Goal: Task Accomplishment & Management: Use online tool/utility

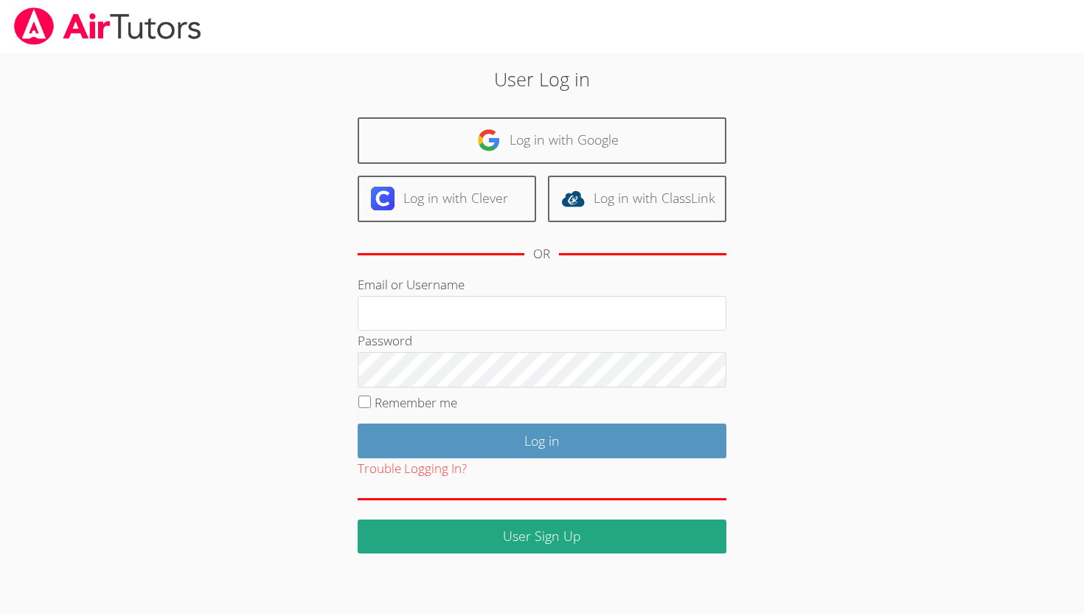
type input "[EMAIL_ADDRESS][DOMAIN_NAME]"
click at [457, 394] on label "Remember me" at bounding box center [416, 402] width 83 height 17
click at [371, 395] on input "Remember me" at bounding box center [365, 401] width 13 height 13
click at [457, 405] on label "Remember me" at bounding box center [416, 402] width 83 height 17
click at [371, 405] on input "Remember me" at bounding box center [365, 401] width 13 height 13
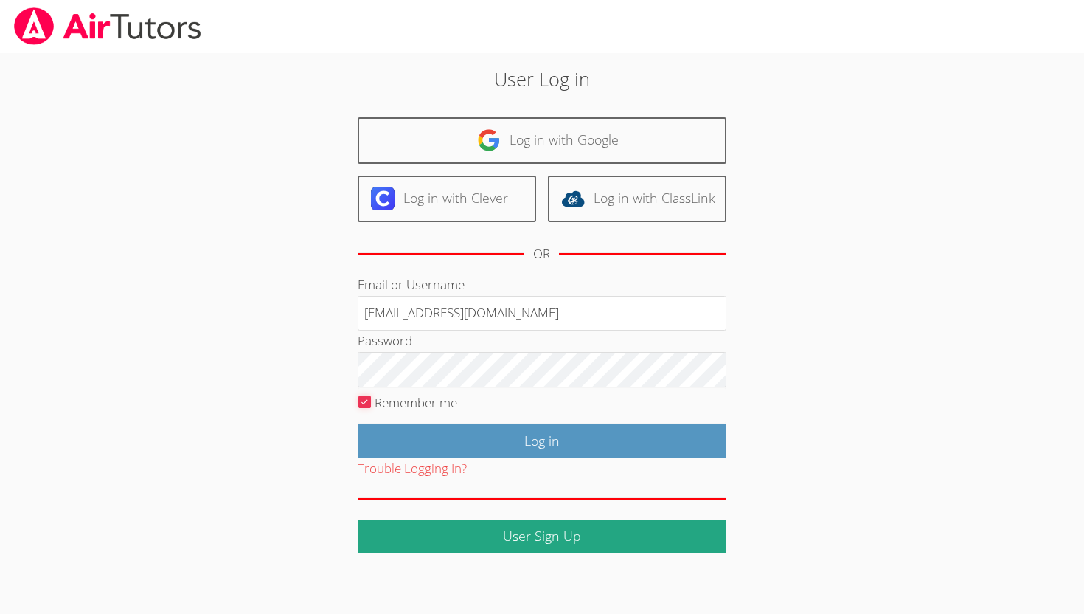
checkbox input "false"
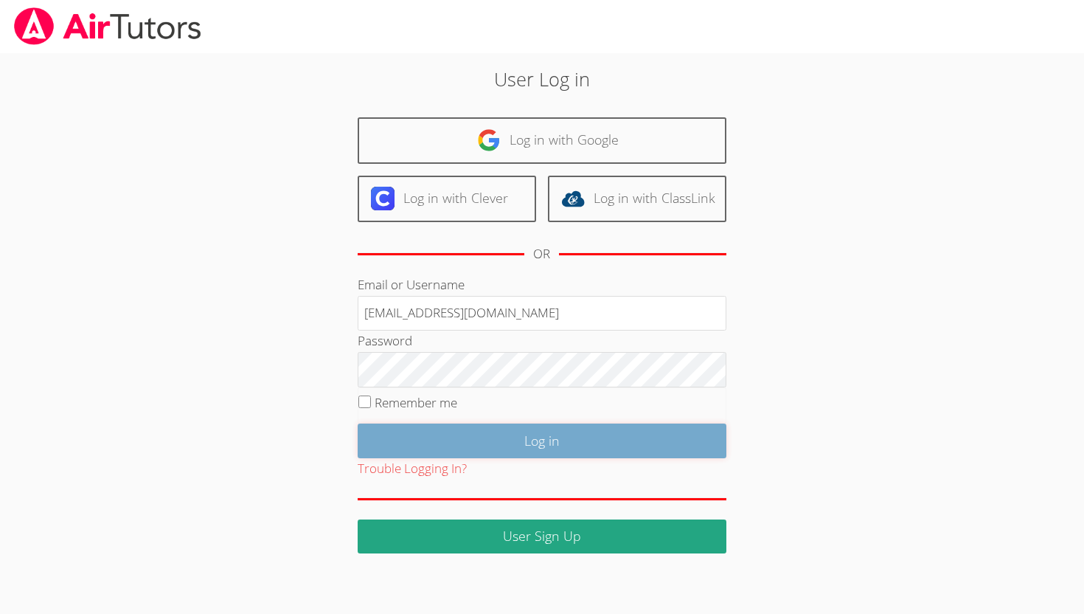
click at [465, 434] on input "Log in" at bounding box center [542, 440] width 369 height 35
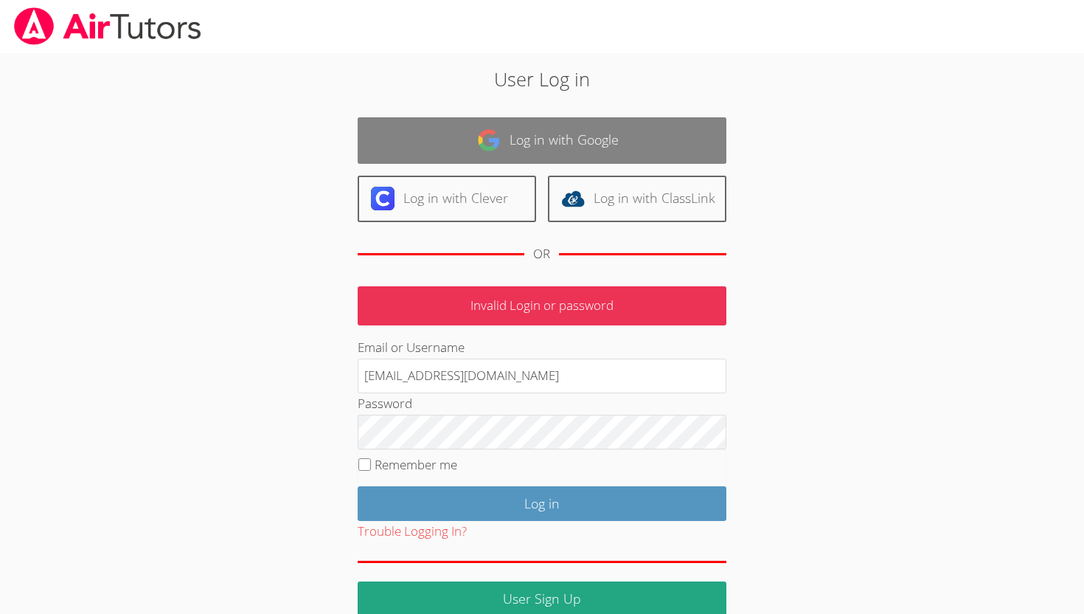
click at [548, 138] on link "Log in with Google" at bounding box center [542, 140] width 369 height 46
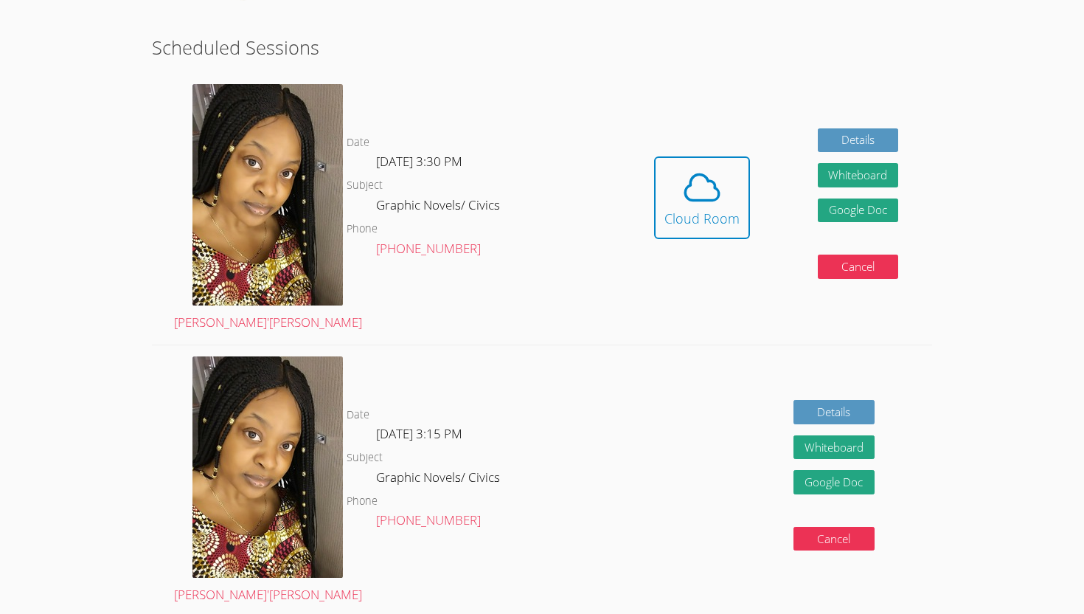
scroll to position [257, 0]
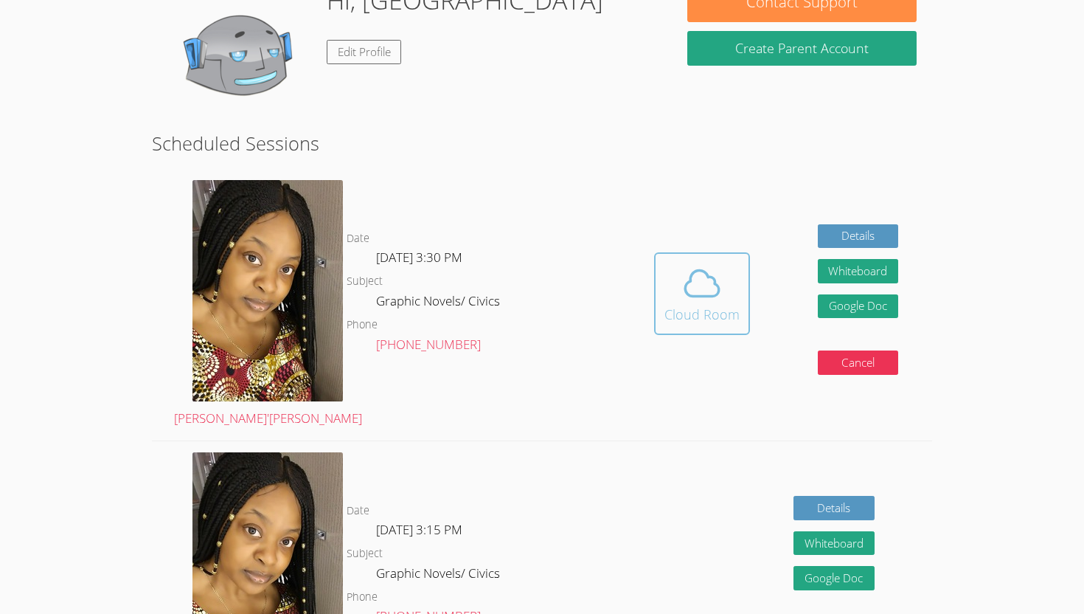
click at [701, 263] on icon at bounding box center [702, 283] width 41 height 41
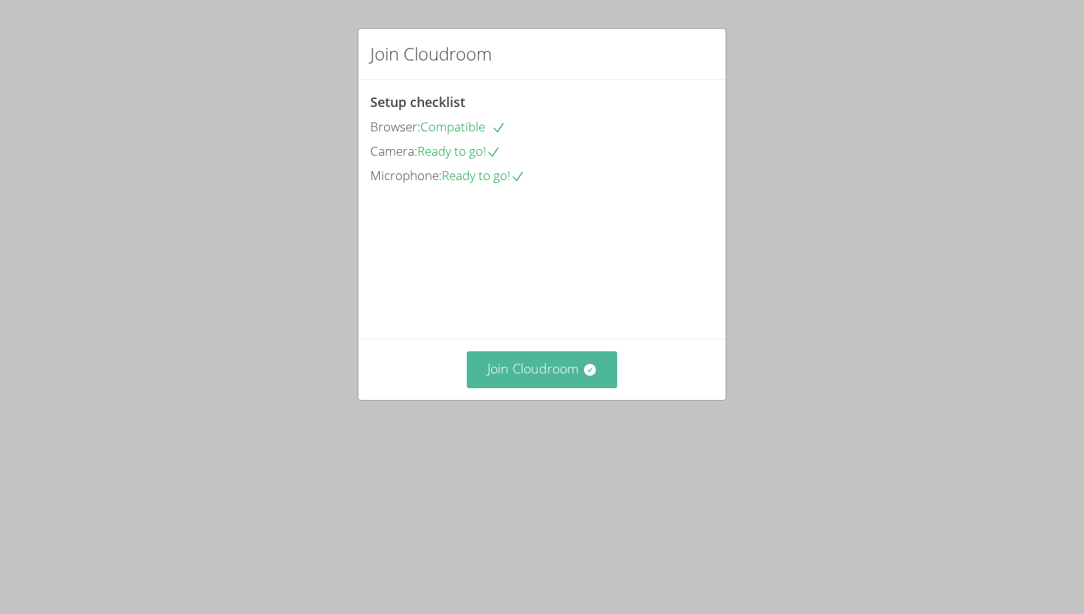
click at [527, 387] on button "Join Cloudroom" at bounding box center [542, 369] width 151 height 36
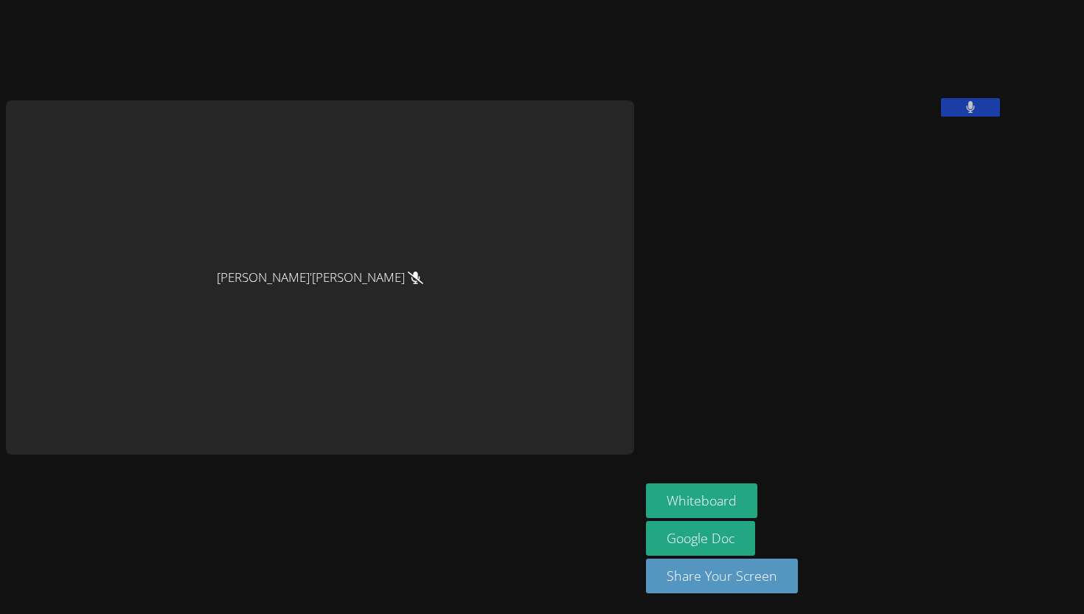
click at [298, 277] on div "Lee'Tayna Hostick" at bounding box center [320, 276] width 629 height 353
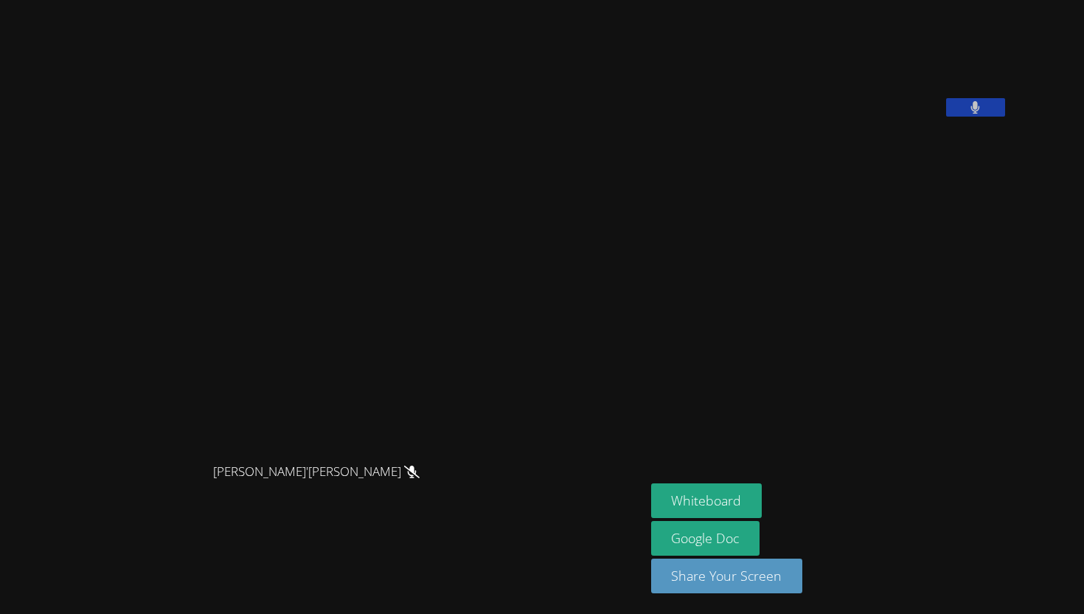
click at [1006, 117] on button at bounding box center [975, 107] width 59 height 18
click at [873, 117] on video at bounding box center [761, 61] width 221 height 111
click at [1006, 117] on button at bounding box center [975, 107] width 59 height 18
click at [763, 505] on button "Whiteboard" at bounding box center [706, 500] width 111 height 35
click at [1006, 117] on button at bounding box center [975, 107] width 59 height 18
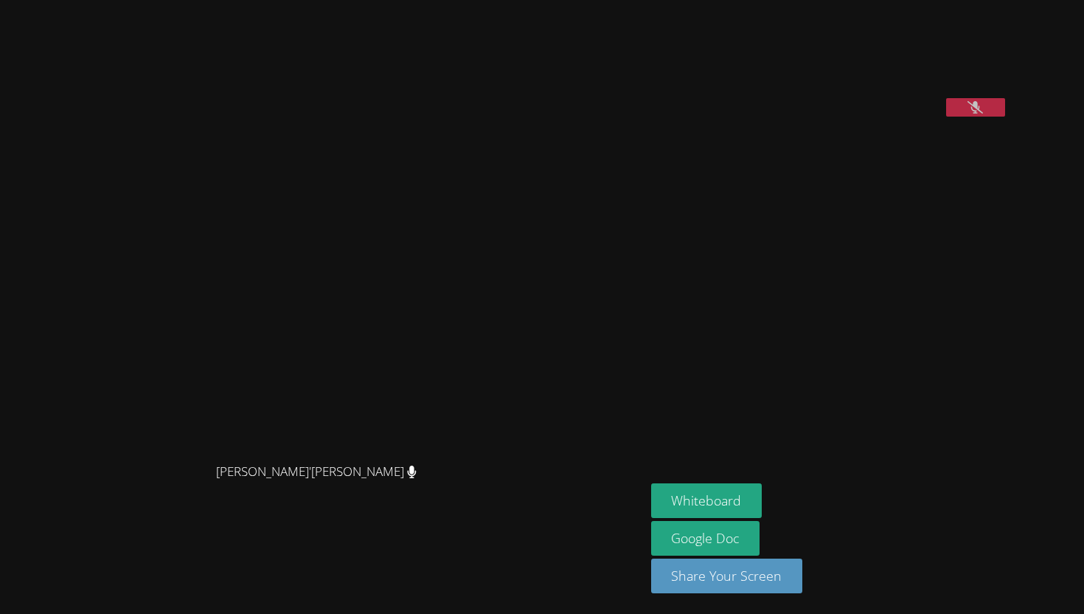
click at [1006, 117] on button at bounding box center [975, 107] width 59 height 18
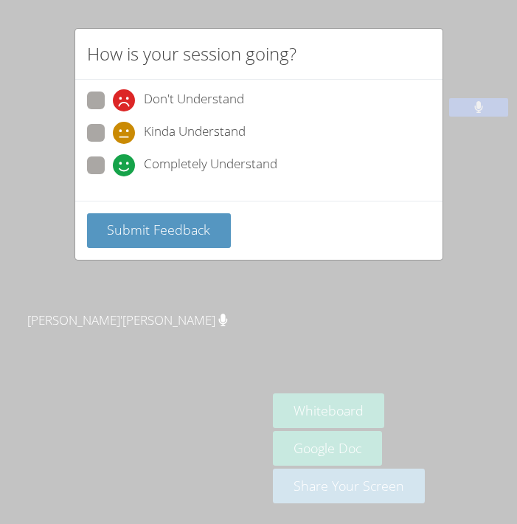
click at [136, 154] on div "Completely Understand" at bounding box center [195, 165] width 165 height 22
click at [125, 156] on input "Completely Understand" at bounding box center [119, 162] width 13 height 13
radio input "true"
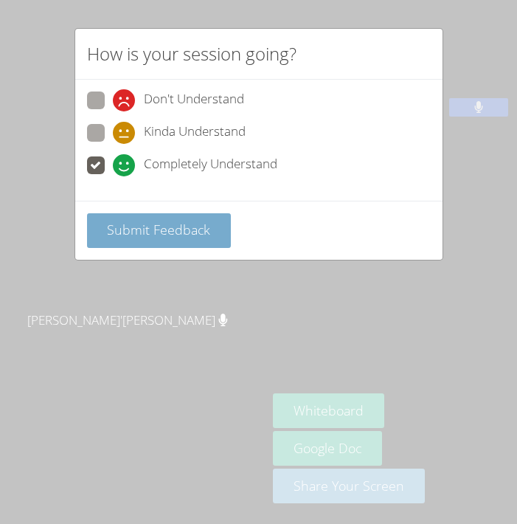
click at [133, 243] on button "Submit Feedback" at bounding box center [159, 230] width 145 height 35
